Goal: Navigation & Orientation: Find specific page/section

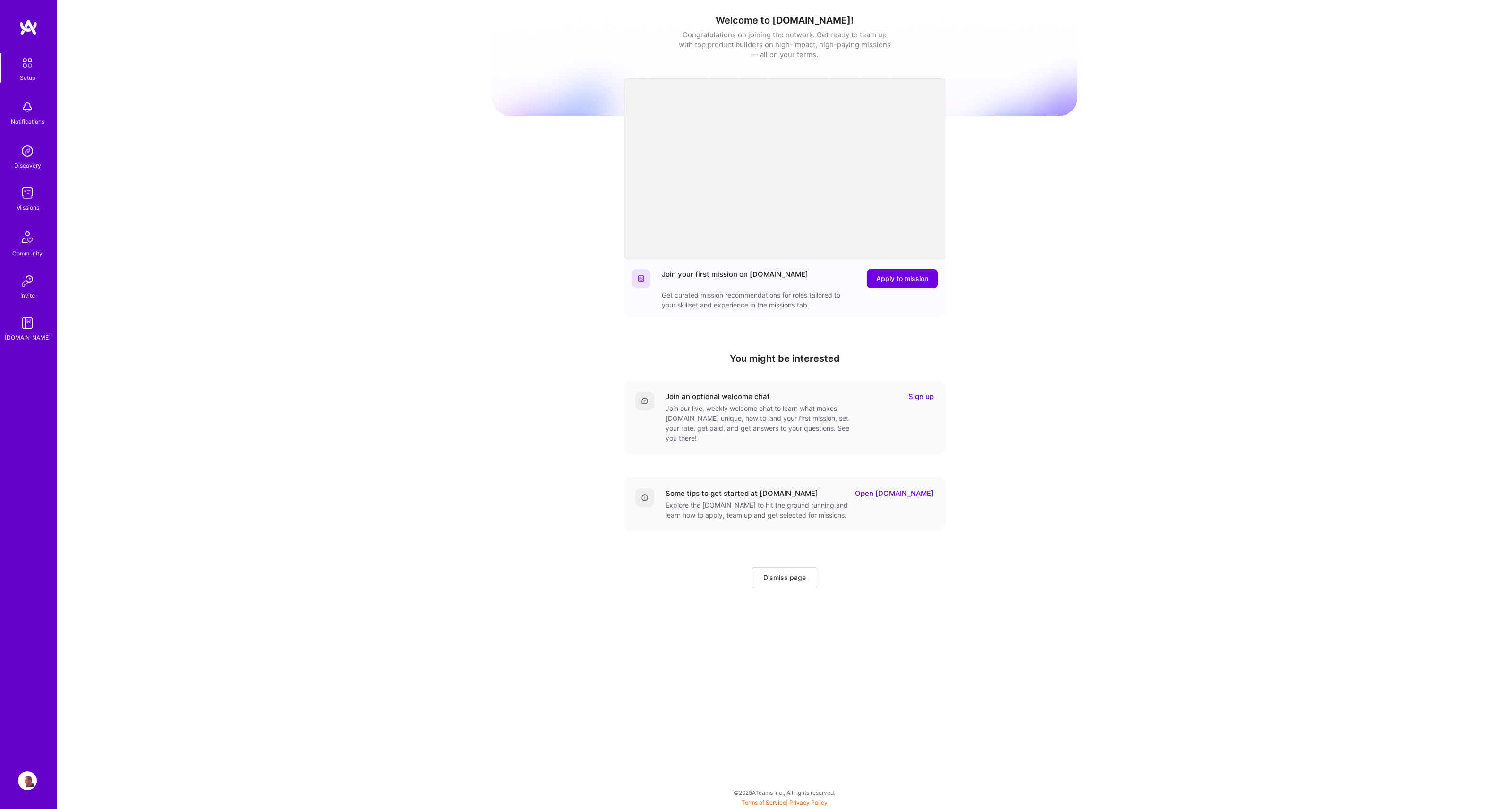
click at [20, 195] on img at bounding box center [27, 193] width 19 height 19
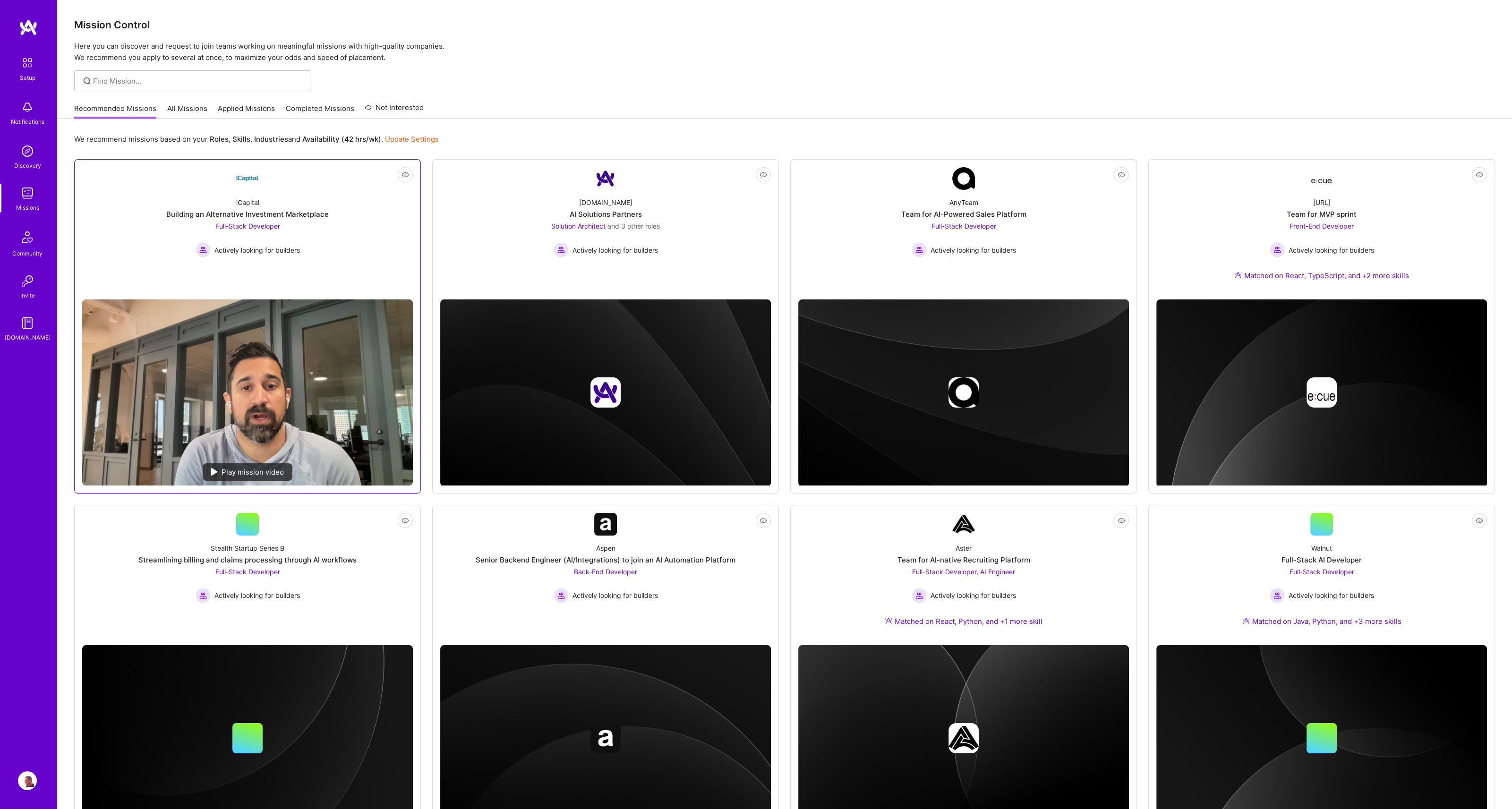
click at [303, 216] on div "Building an Alternative Investment Marketplace" at bounding box center [247, 214] width 163 height 10
click at [705, 361] on img at bounding box center [605, 392] width 331 height 187
click at [604, 216] on div "AI Solutions Partners" at bounding box center [605, 214] width 72 height 10
click at [999, 331] on img at bounding box center [963, 392] width 331 height 187
